Goal: Transaction & Acquisition: Purchase product/service

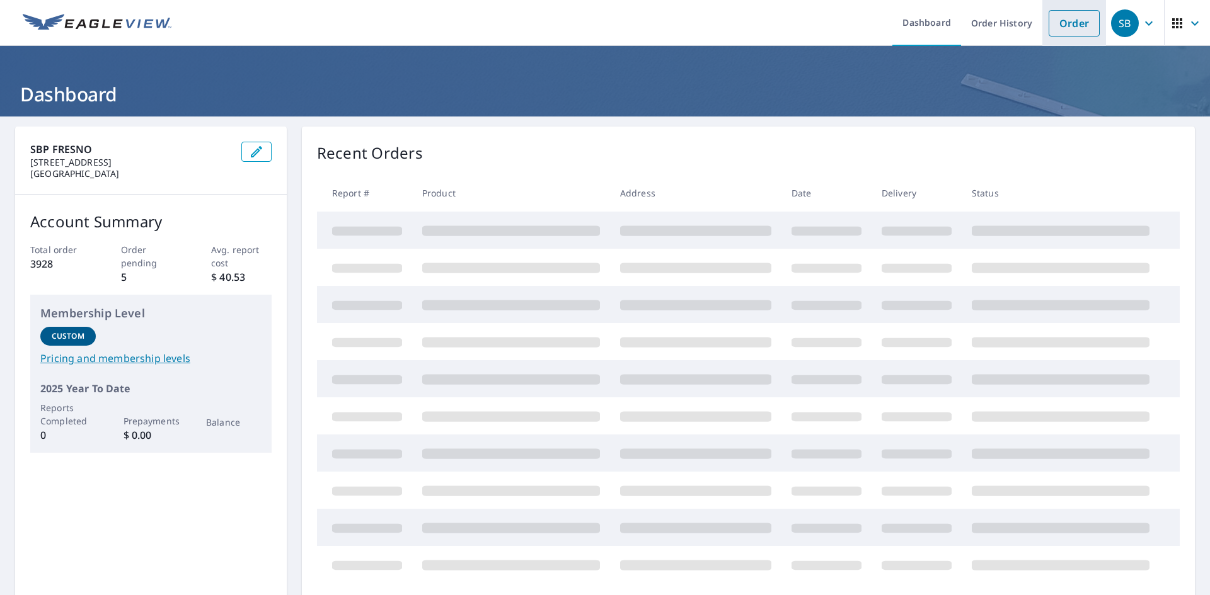
click at [1066, 27] on link "Order" at bounding box center [1073, 23] width 51 height 26
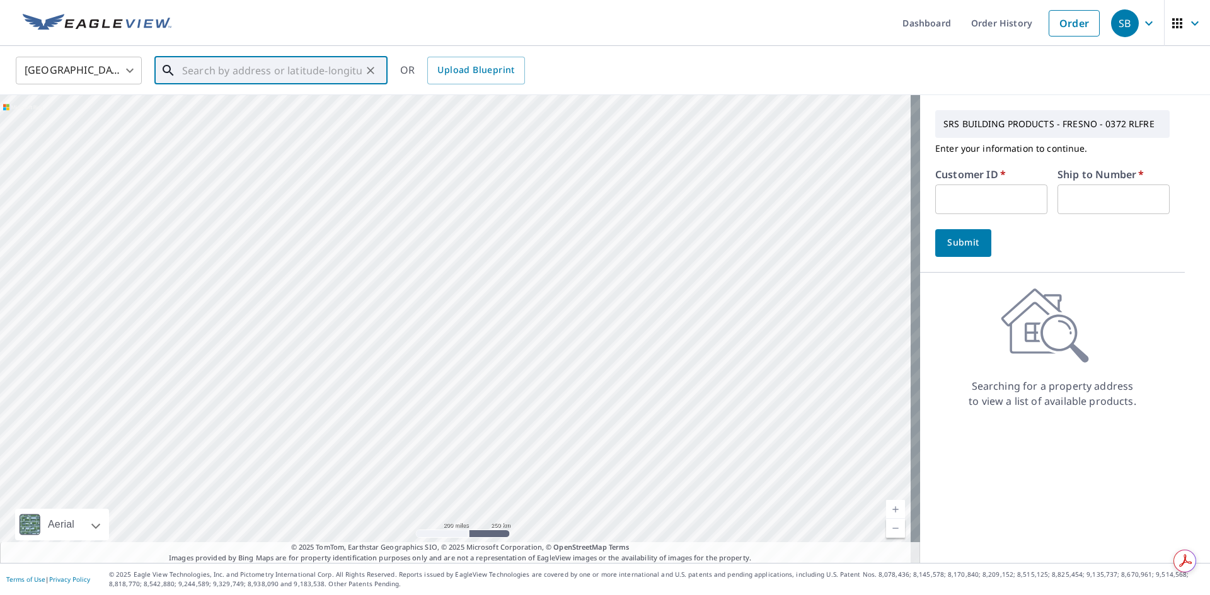
click at [251, 76] on input "text" at bounding box center [272, 70] width 180 height 35
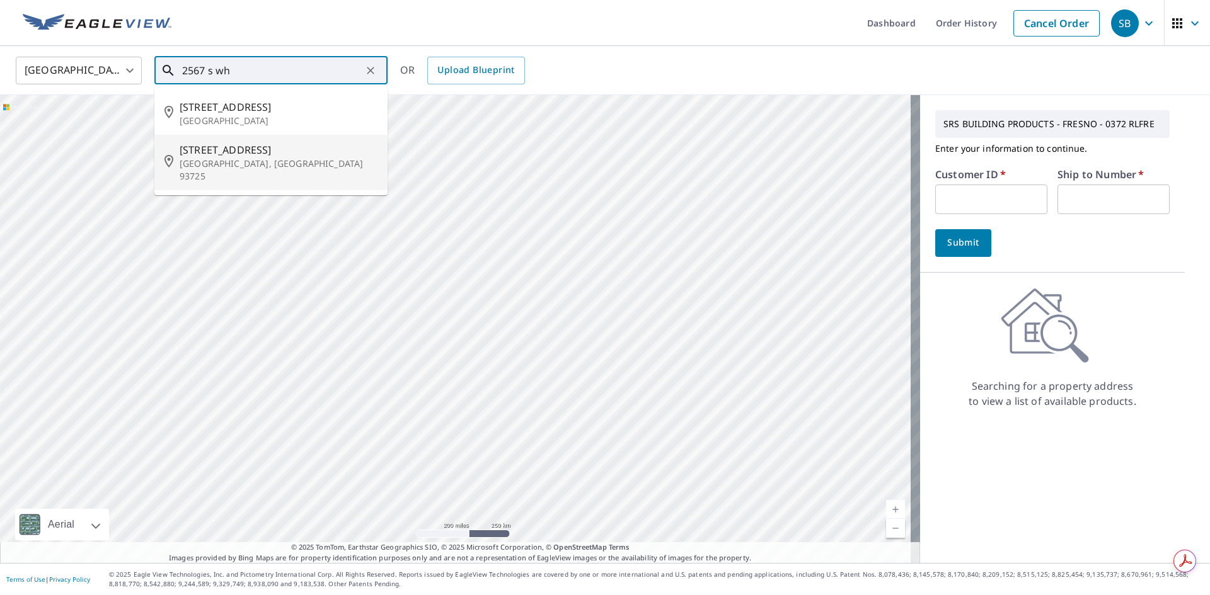
click at [264, 150] on span "[STREET_ADDRESS]" at bounding box center [279, 149] width 198 height 15
type input "[STREET_ADDRESS]"
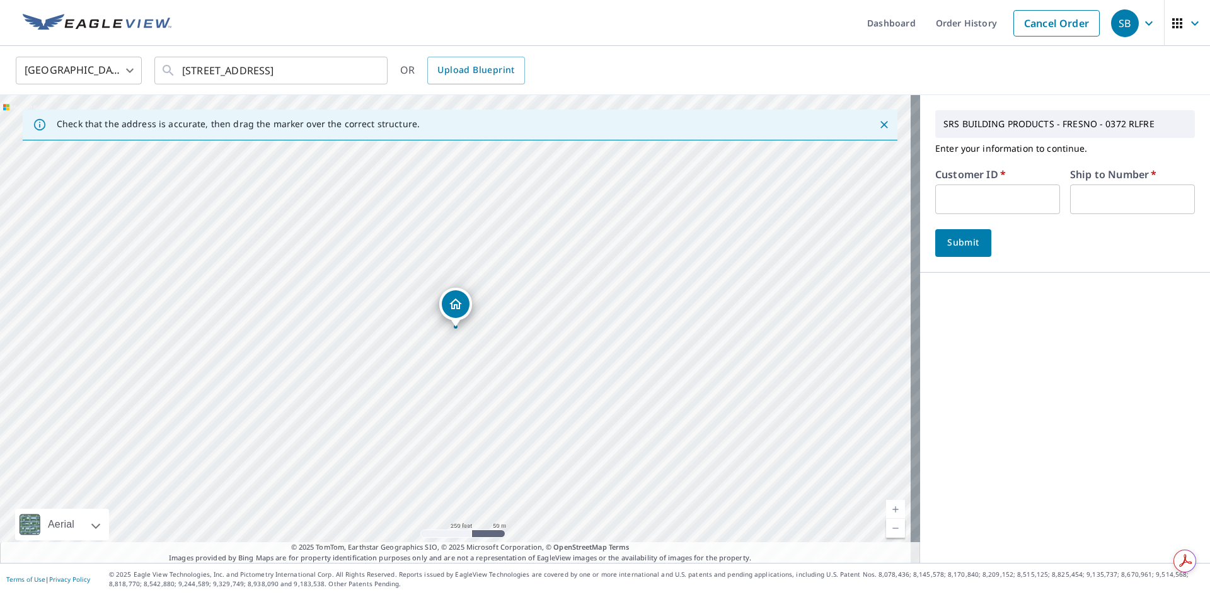
click at [975, 198] on input "text" at bounding box center [997, 200] width 125 height 30
type input "S055277"
drag, startPoint x: 1065, startPoint y: 202, endPoint x: 1084, endPoint y: 205, distance: 19.2
click at [1070, 202] on input "text" at bounding box center [1132, 200] width 125 height 30
type input "1"
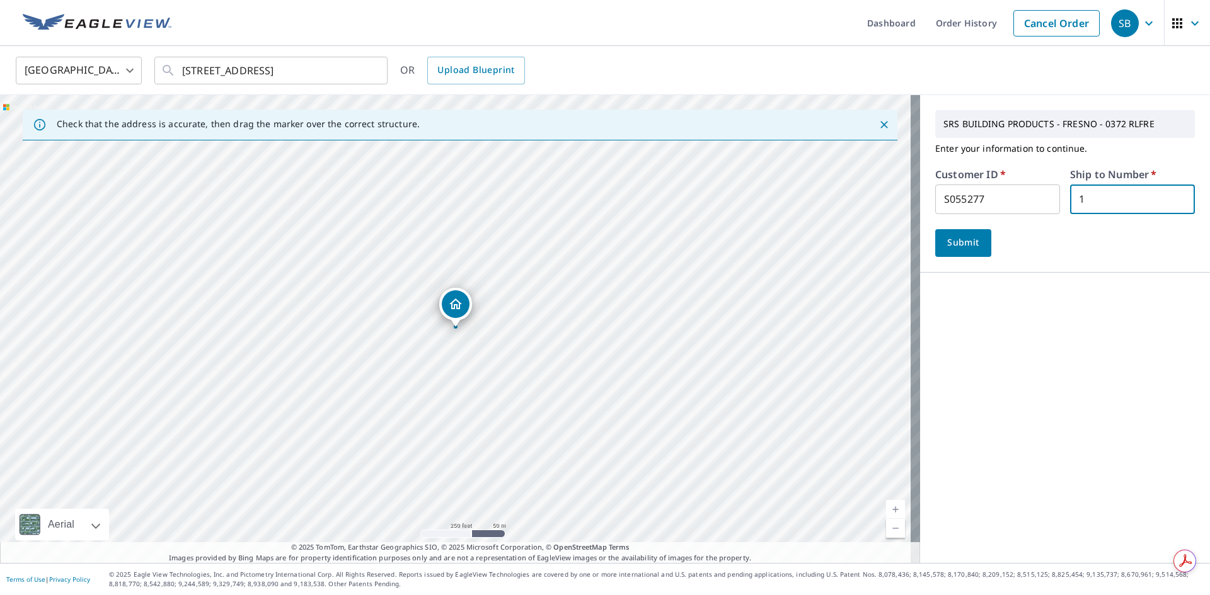
click at [960, 243] on span "Submit" at bounding box center [963, 243] width 36 height 16
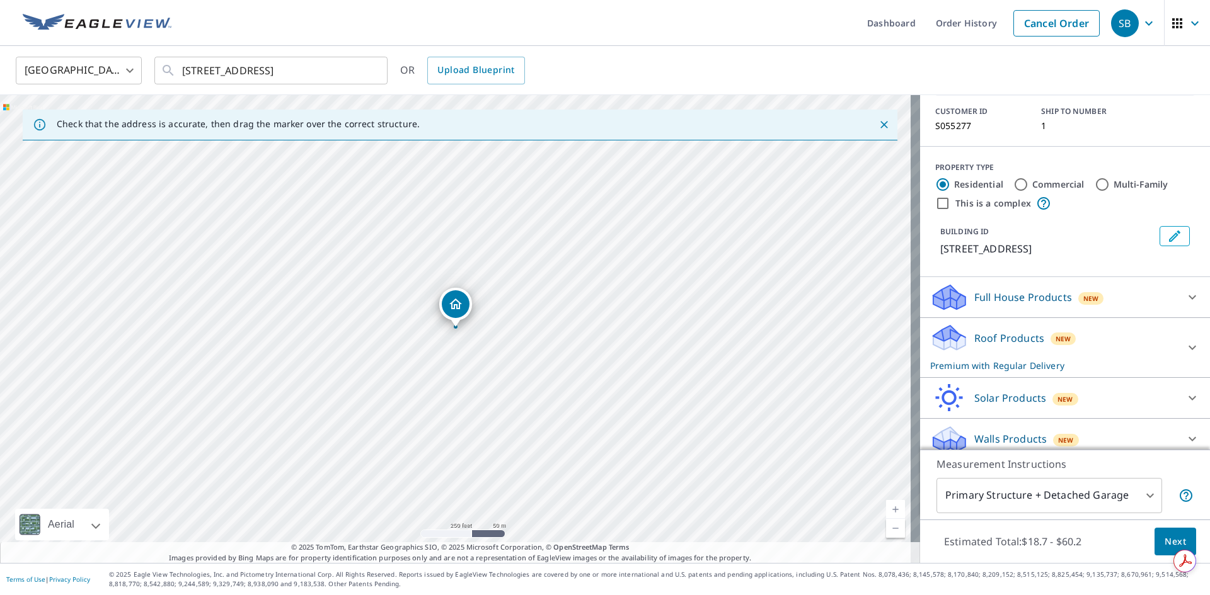
scroll to position [88, 0]
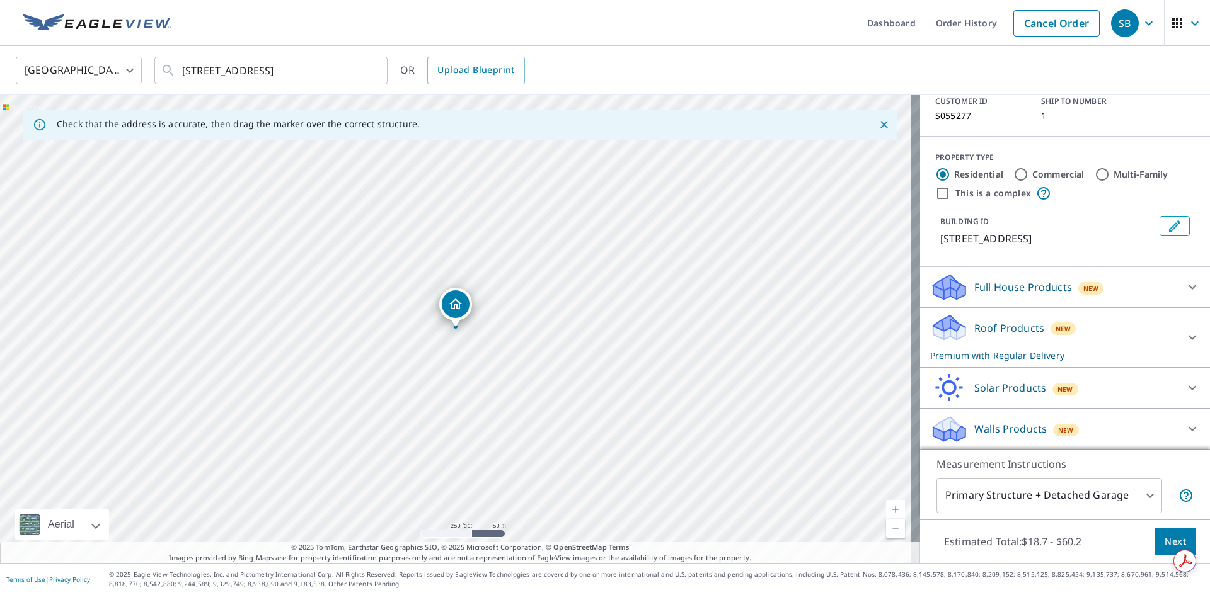
click at [1164, 541] on span "Next" at bounding box center [1174, 542] width 21 height 16
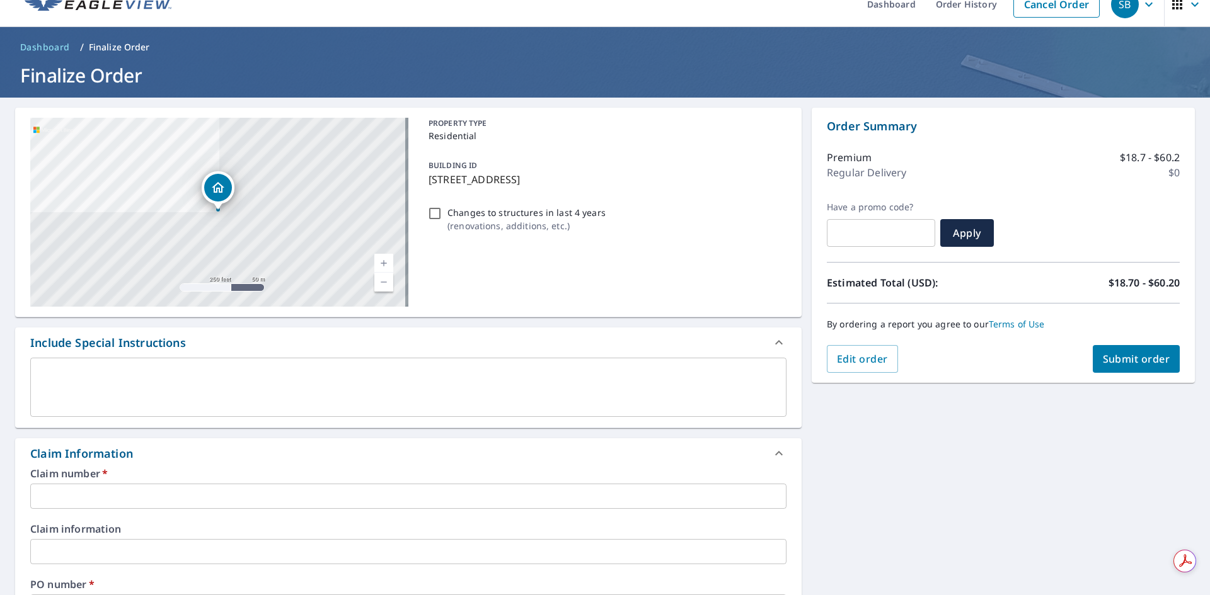
scroll to position [42, 0]
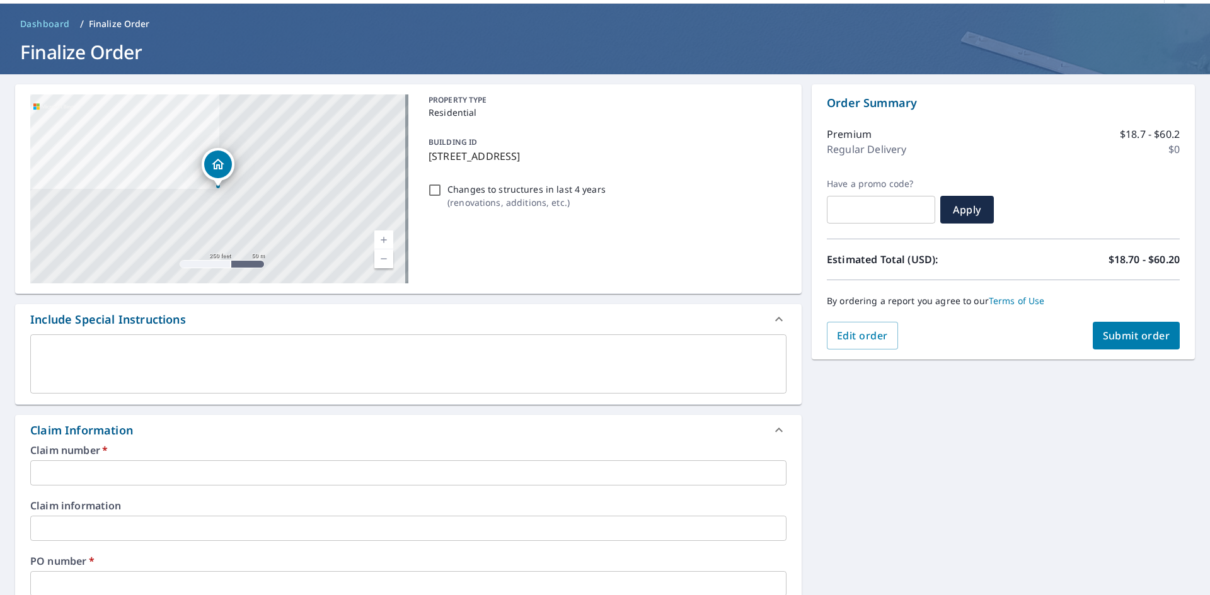
drag, startPoint x: 425, startPoint y: 156, endPoint x: 610, endPoint y: 162, distance: 184.7
click at [610, 162] on p "[STREET_ADDRESS]" at bounding box center [604, 156] width 353 height 15
checkbox input "true"
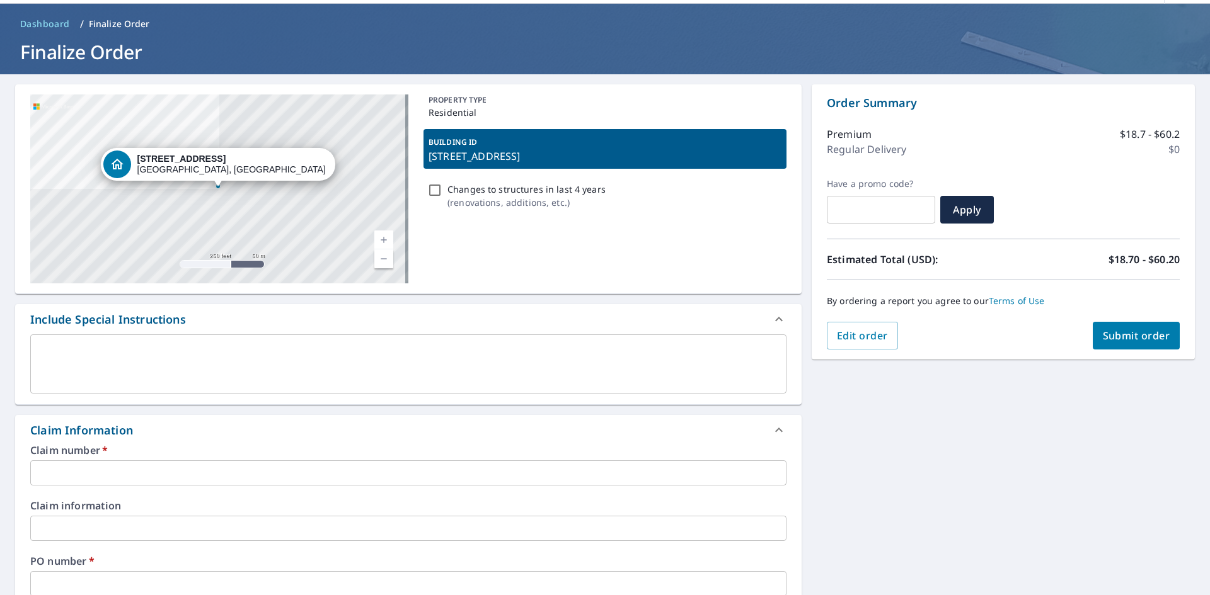
copy p "[STREET_ADDRESS]"
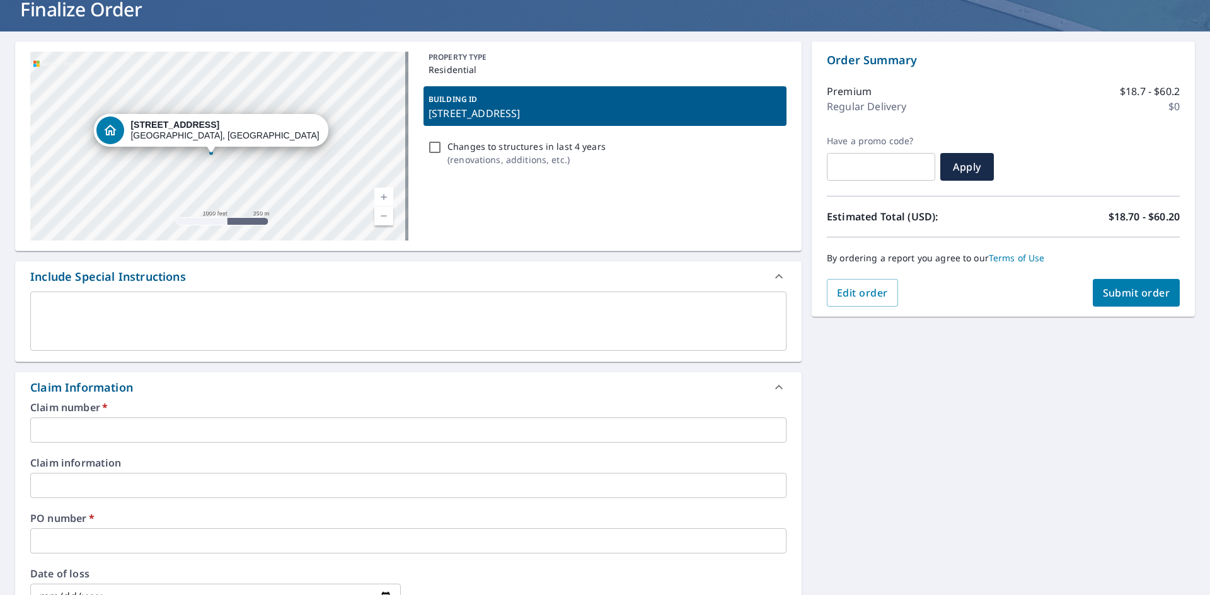
scroll to position [147, 0]
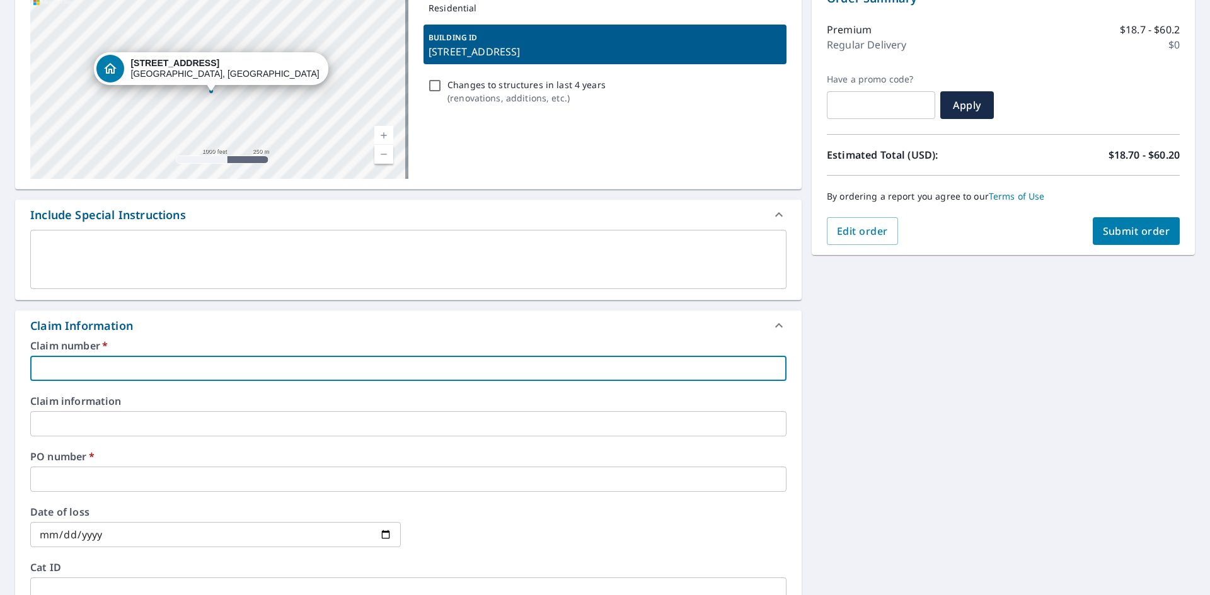
paste input "[STREET_ADDRESS]"
type input "[STREET_ADDRESS]"
checkbox input "true"
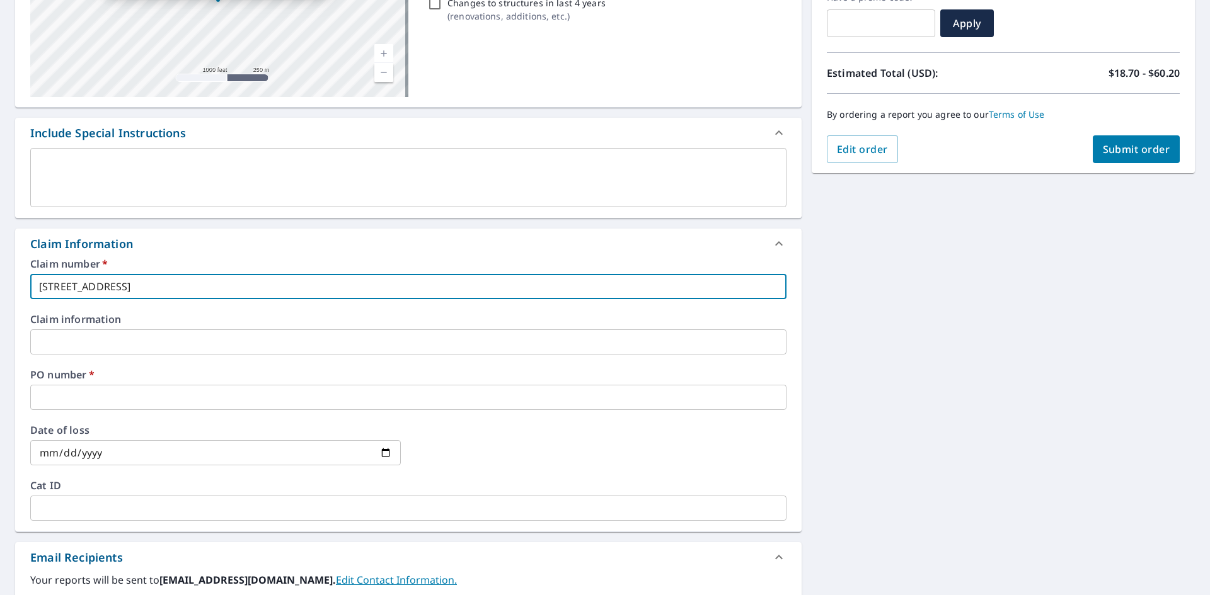
scroll to position [231, 0]
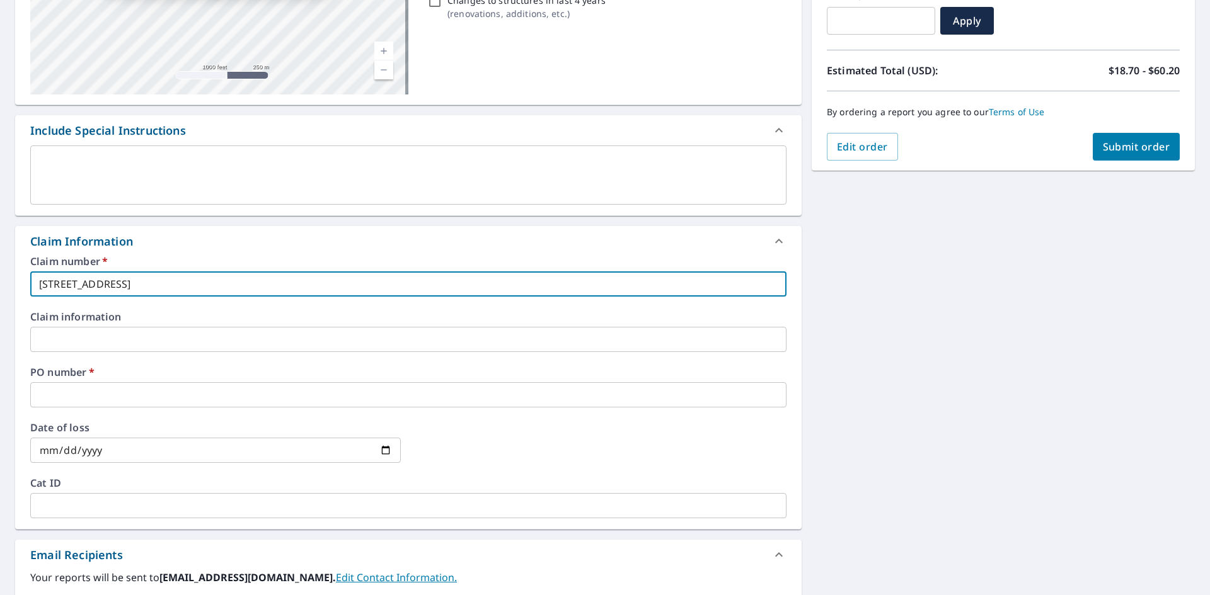
type input "[STREET_ADDRESS]"
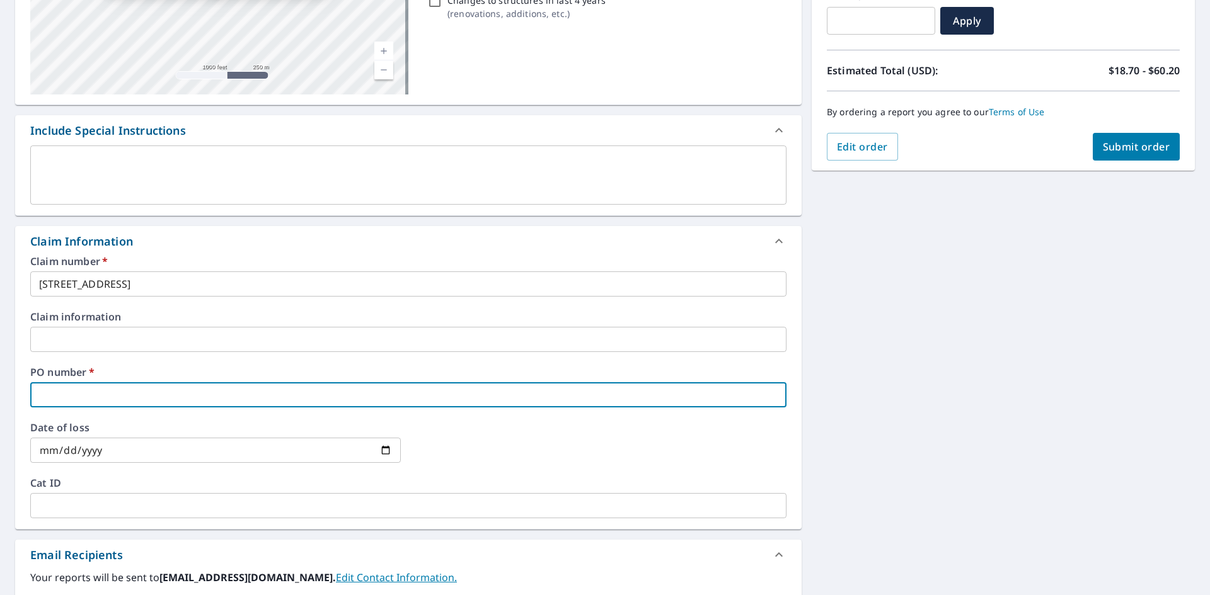
paste input "[STREET_ADDRESS]"
type input "[STREET_ADDRESS]"
checkbox input "true"
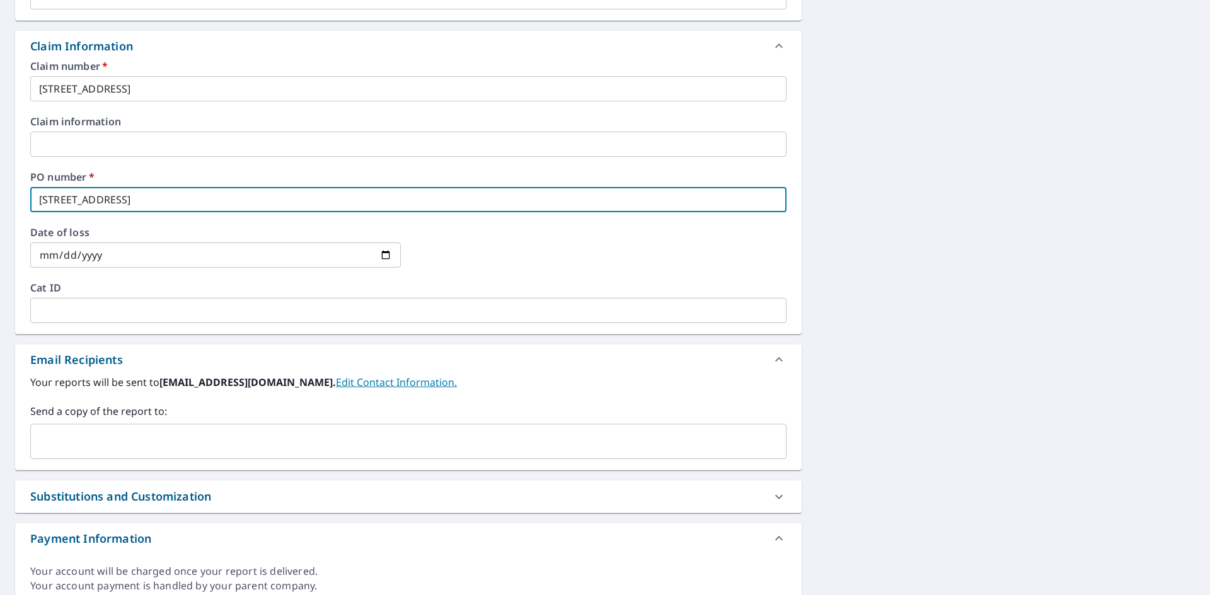
scroll to position [441, 0]
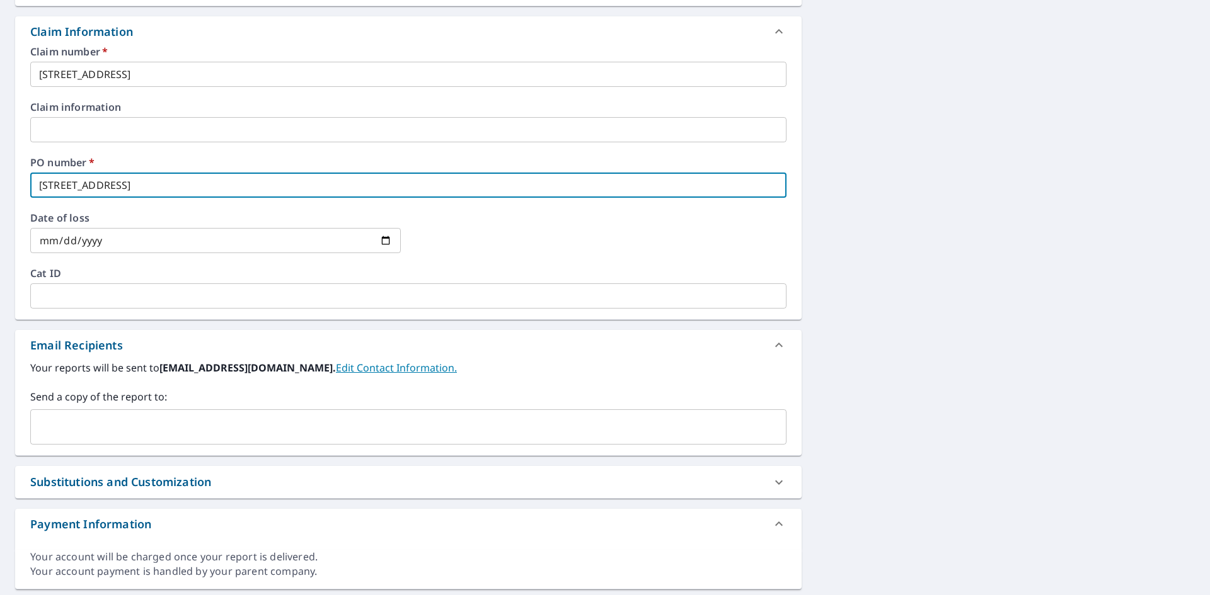
click at [112, 413] on div "​" at bounding box center [408, 427] width 756 height 35
type input "[STREET_ADDRESS]"
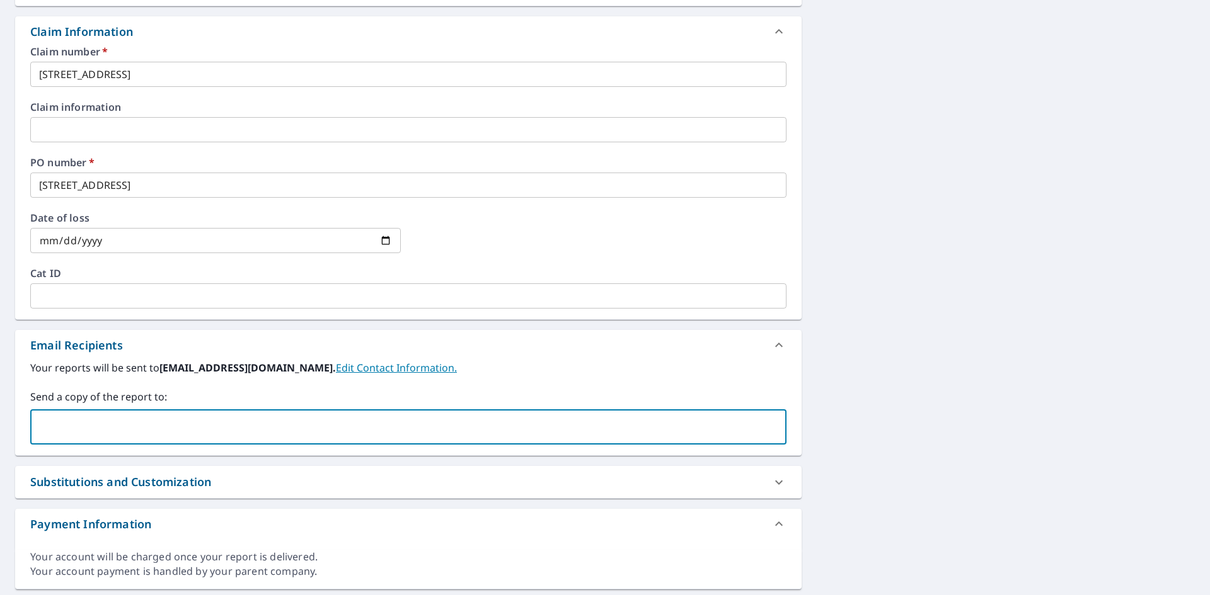
drag, startPoint x: 117, startPoint y: 418, endPoint x: 122, endPoint y: 423, distance: 7.1
click at [117, 418] on input "text" at bounding box center [399, 427] width 726 height 24
type input "[PERSON_NAME][EMAIL_ADDRESS][PERSON_NAME][DOMAIN_NAME]"
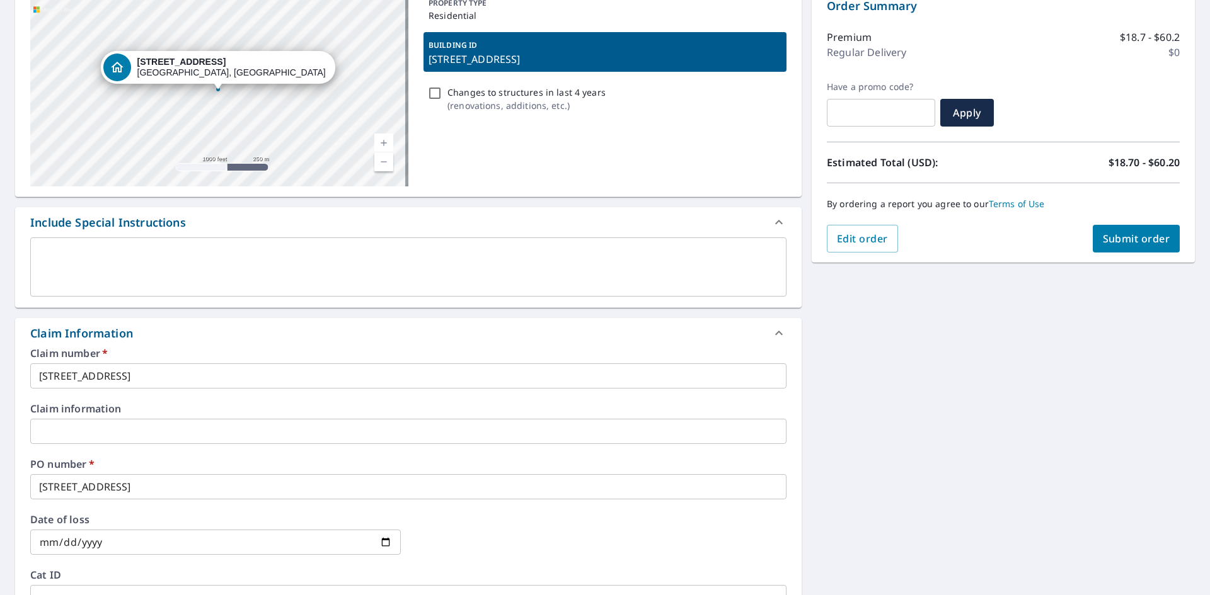
scroll to position [105, 0]
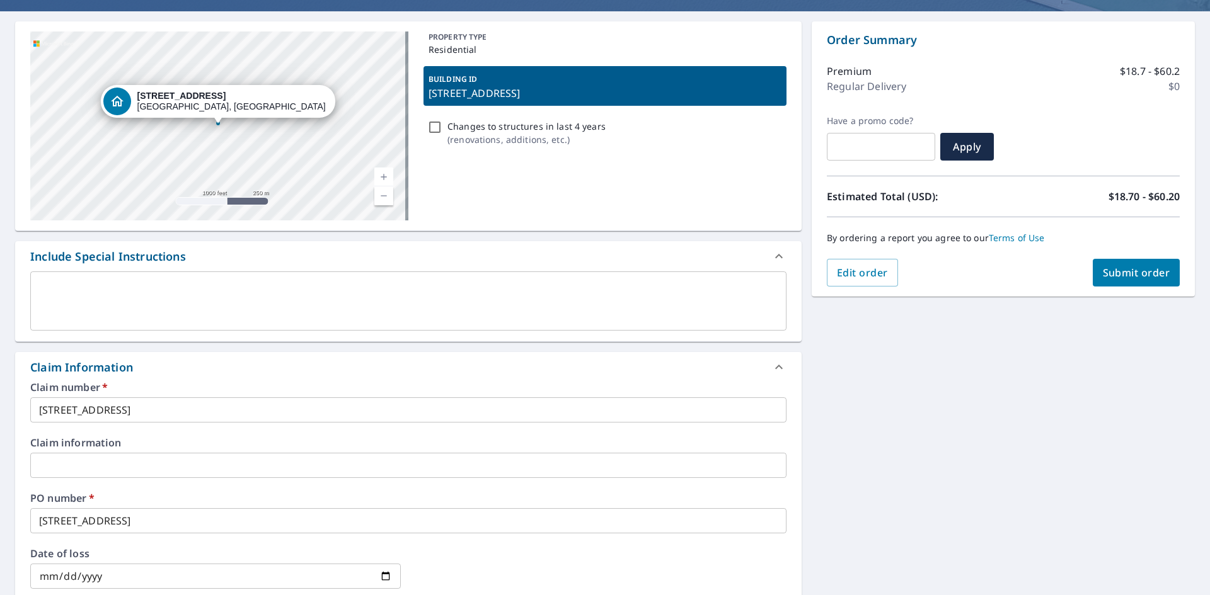
click at [1125, 273] on span "Submit order" at bounding box center [1136, 273] width 67 height 14
checkbox input "true"
